Goal: Check status: Check status

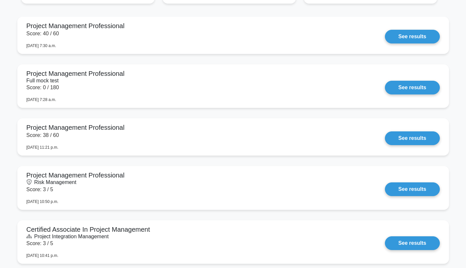
scroll to position [550, 0]
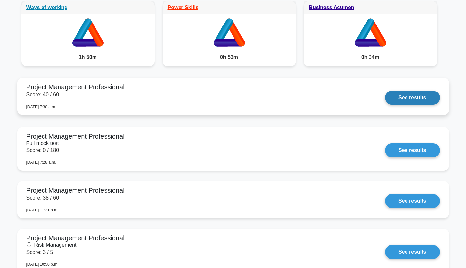
click at [404, 105] on link "See results" at bounding box center [412, 98] width 55 height 14
click at [407, 96] on link "See results" at bounding box center [412, 98] width 55 height 14
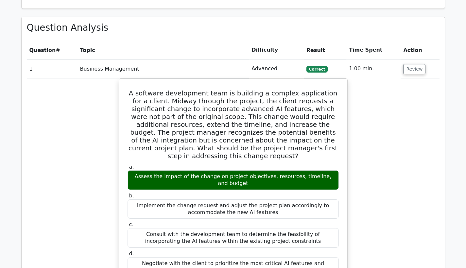
scroll to position [898, 0]
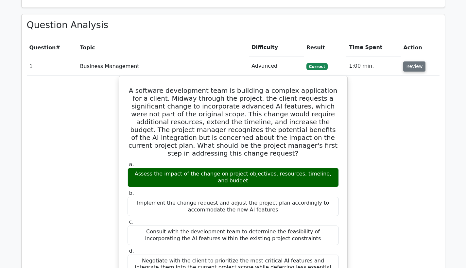
click at [416, 61] on button "Review" at bounding box center [414, 66] width 22 height 10
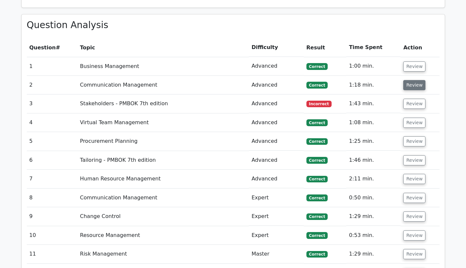
click at [409, 80] on button "Review" at bounding box center [414, 85] width 22 height 10
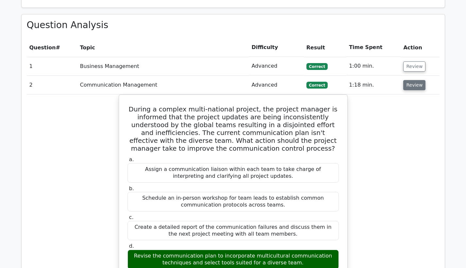
click at [408, 80] on button "Review" at bounding box center [414, 85] width 22 height 10
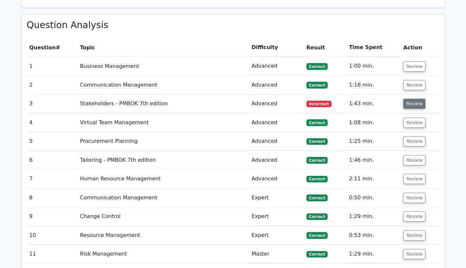
click at [407, 99] on button "Review" at bounding box center [414, 104] width 22 height 10
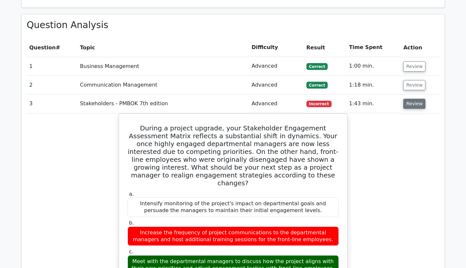
click at [407, 99] on button "Review" at bounding box center [414, 104] width 22 height 10
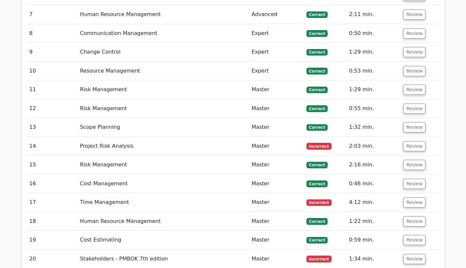
scroll to position [1061, 0]
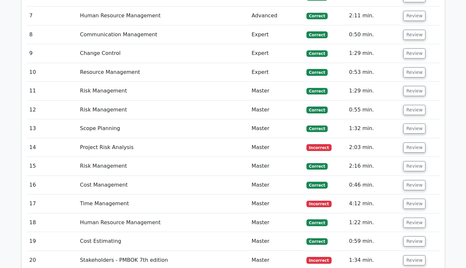
click at [410, 138] on td "Review" at bounding box center [419, 147] width 39 height 19
click at [410, 143] on button "Review" at bounding box center [414, 148] width 22 height 10
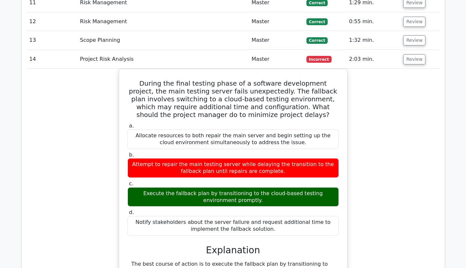
scroll to position [1161, 0]
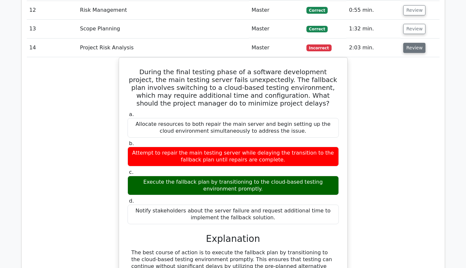
click at [408, 43] on button "Review" at bounding box center [414, 48] width 22 height 10
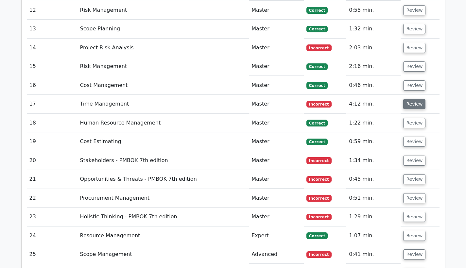
click at [408, 99] on button "Review" at bounding box center [414, 104] width 22 height 10
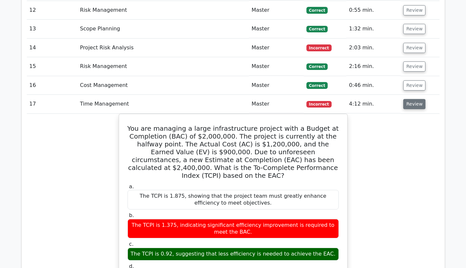
click at [408, 99] on button "Review" at bounding box center [414, 104] width 22 height 10
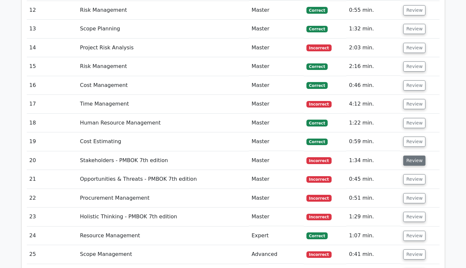
click at [410, 156] on button "Review" at bounding box center [414, 161] width 22 height 10
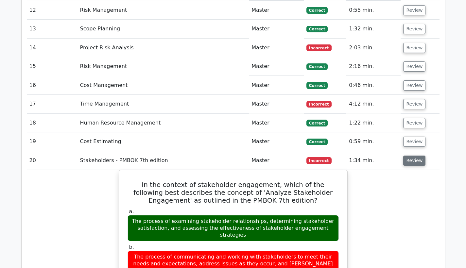
click at [410, 156] on button "Review" at bounding box center [414, 161] width 22 height 10
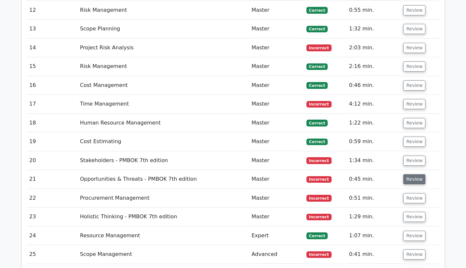
click at [411, 174] on button "Review" at bounding box center [414, 179] width 22 height 10
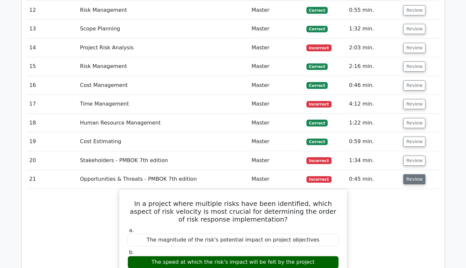
click at [412, 174] on button "Review" at bounding box center [414, 179] width 22 height 10
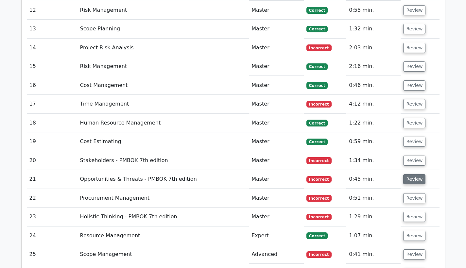
click at [412, 174] on button "Review" at bounding box center [414, 179] width 22 height 10
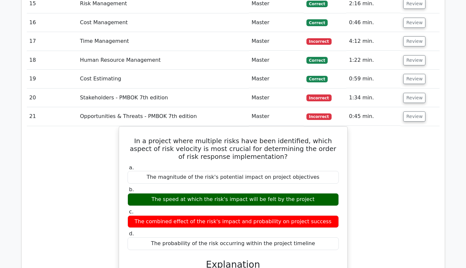
scroll to position [1224, 0]
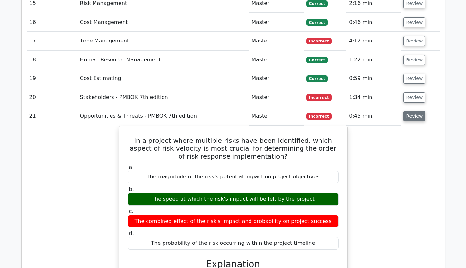
click at [414, 111] on button "Review" at bounding box center [414, 116] width 22 height 10
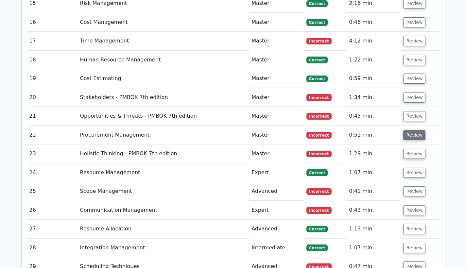
click at [408, 130] on button "Review" at bounding box center [414, 135] width 22 height 10
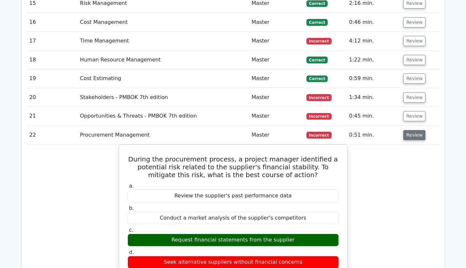
click at [409, 130] on button "Review" at bounding box center [414, 135] width 22 height 10
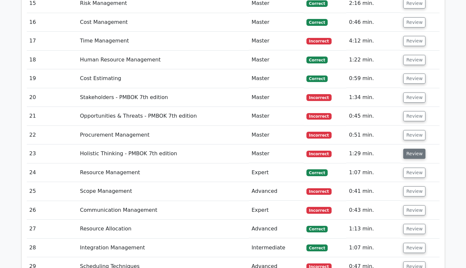
click at [408, 149] on button "Review" at bounding box center [414, 154] width 22 height 10
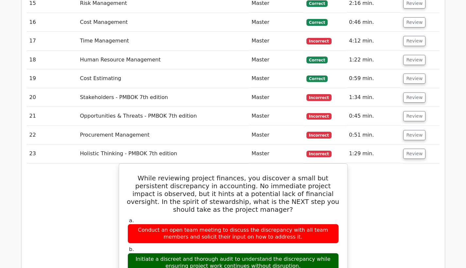
click at [406, 144] on td "Review" at bounding box center [419, 153] width 39 height 19
click at [410, 149] on button "Review" at bounding box center [414, 154] width 22 height 10
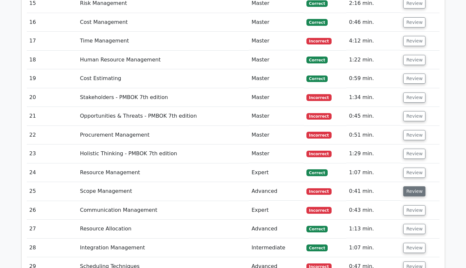
click at [412, 186] on button "Review" at bounding box center [414, 191] width 22 height 10
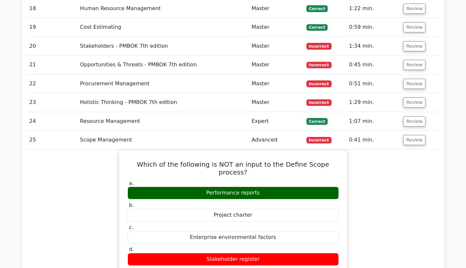
scroll to position [1293, 0]
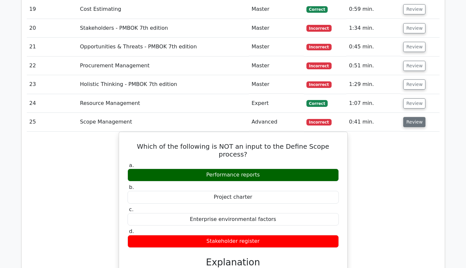
click at [409, 117] on button "Review" at bounding box center [414, 122] width 22 height 10
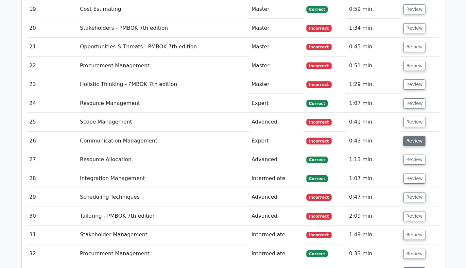
click at [407, 136] on button "Review" at bounding box center [414, 141] width 22 height 10
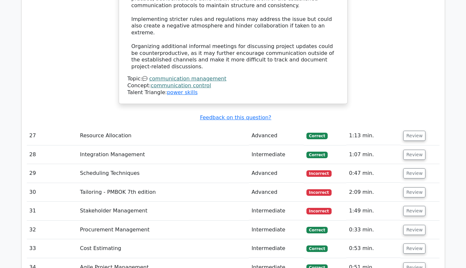
scroll to position [1730, 0]
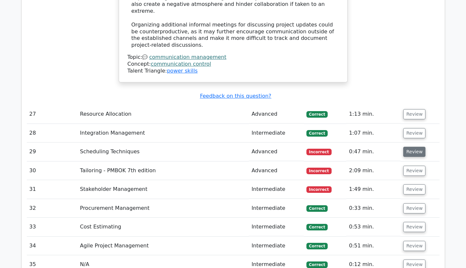
click at [415, 147] on button "Review" at bounding box center [414, 152] width 22 height 10
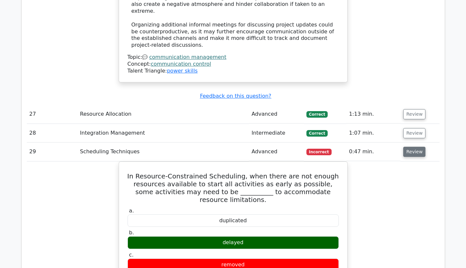
click at [415, 147] on button "Review" at bounding box center [414, 152] width 22 height 10
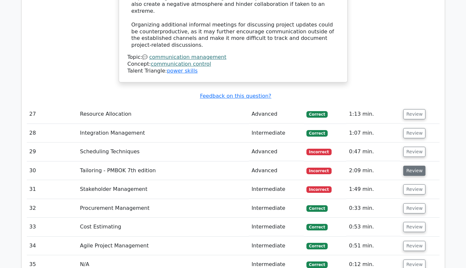
click at [414, 166] on button "Review" at bounding box center [414, 171] width 22 height 10
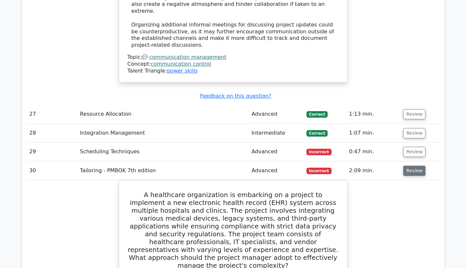
click at [414, 166] on button "Review" at bounding box center [414, 171] width 22 height 10
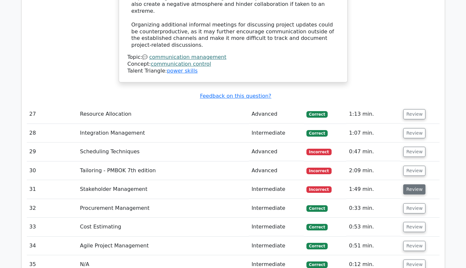
click at [413, 184] on button "Review" at bounding box center [414, 189] width 22 height 10
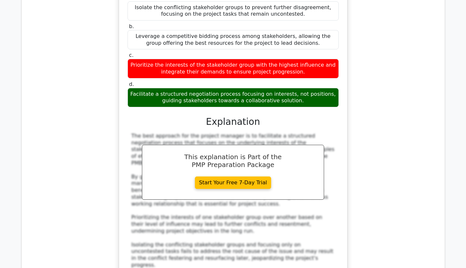
scroll to position [2246, 0]
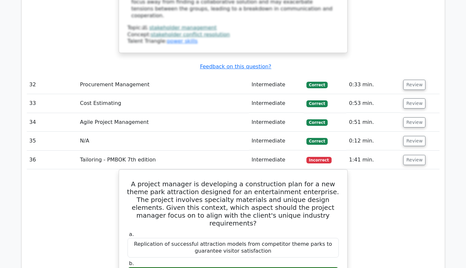
scroll to position [2442, 0]
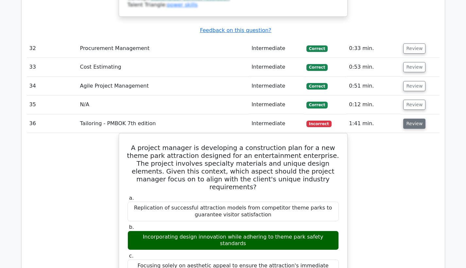
click at [416, 119] on button "Review" at bounding box center [414, 124] width 22 height 10
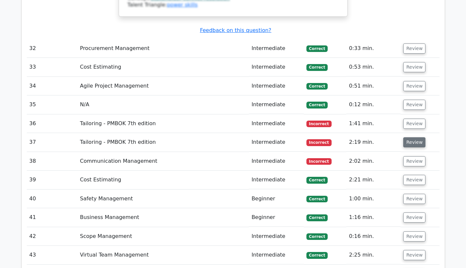
click at [416, 137] on button "Review" at bounding box center [414, 142] width 22 height 10
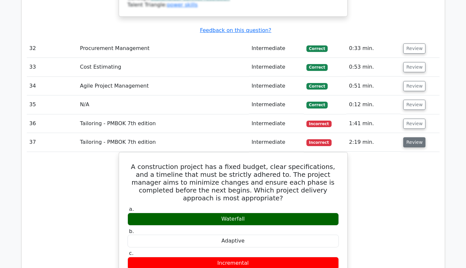
click at [410, 137] on button "Review" at bounding box center [414, 142] width 22 height 10
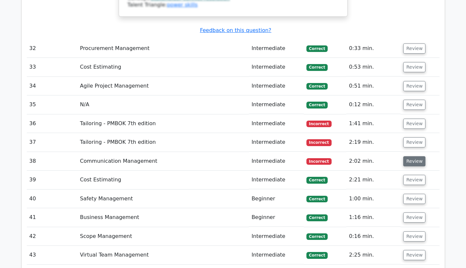
click at [412, 156] on button "Review" at bounding box center [414, 161] width 22 height 10
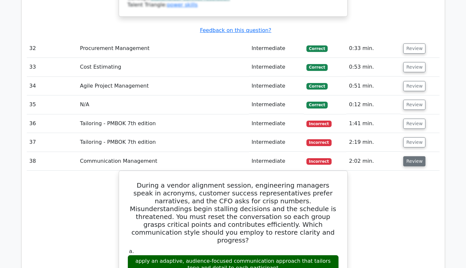
click at [412, 156] on button "Review" at bounding box center [414, 161] width 22 height 10
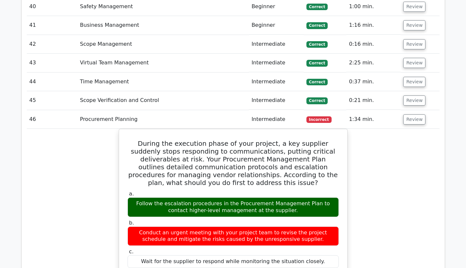
scroll to position [2638, 0]
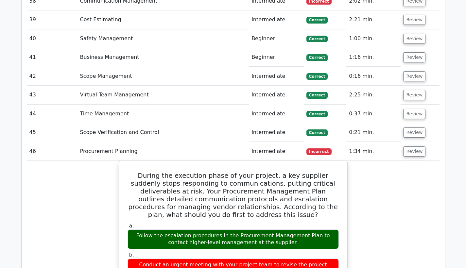
scroll to position [2600, 0]
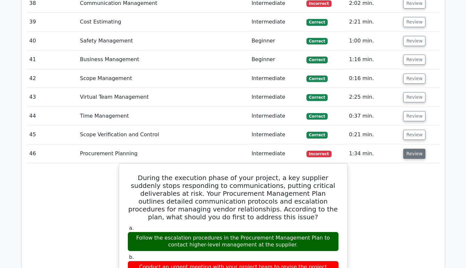
click at [416, 149] on button "Review" at bounding box center [414, 154] width 22 height 10
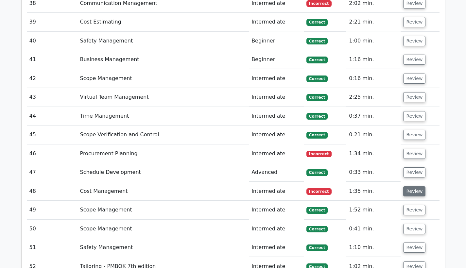
click at [407, 186] on button "Review" at bounding box center [414, 191] width 22 height 10
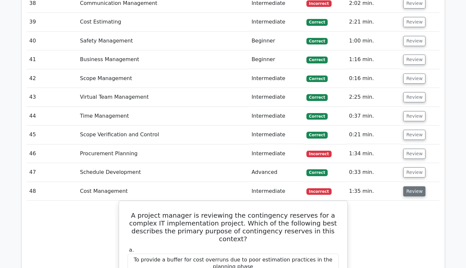
click at [406, 186] on button "Review" at bounding box center [414, 191] width 22 height 10
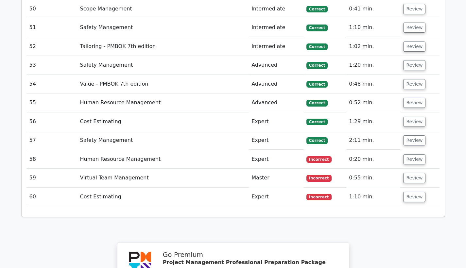
scroll to position [2820, 0]
click at [407, 173] on button "Review" at bounding box center [414, 178] width 22 height 10
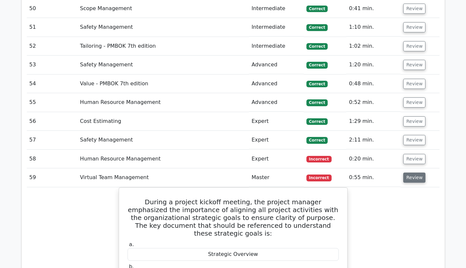
click at [409, 173] on button "Review" at bounding box center [414, 178] width 22 height 10
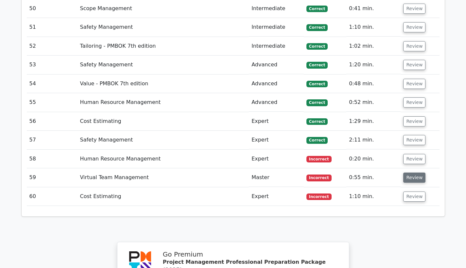
click at [413, 173] on button "Review" at bounding box center [414, 178] width 22 height 10
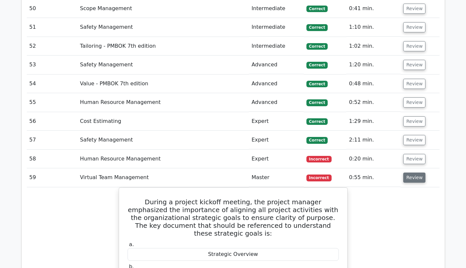
click at [413, 173] on button "Review" at bounding box center [414, 178] width 22 height 10
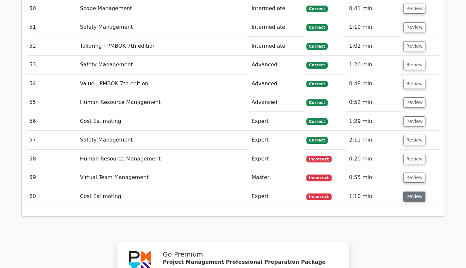
click at [416, 192] on button "Review" at bounding box center [414, 197] width 22 height 10
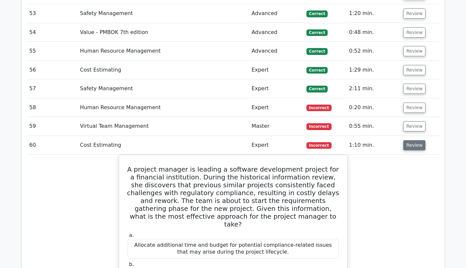
scroll to position [2875, 0]
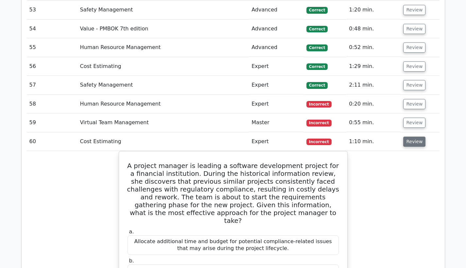
click at [409, 137] on button "Review" at bounding box center [414, 142] width 22 height 10
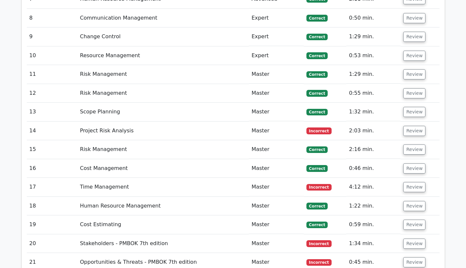
scroll to position [1072, 0]
